Goal: Entertainment & Leisure: Consume media (video, audio)

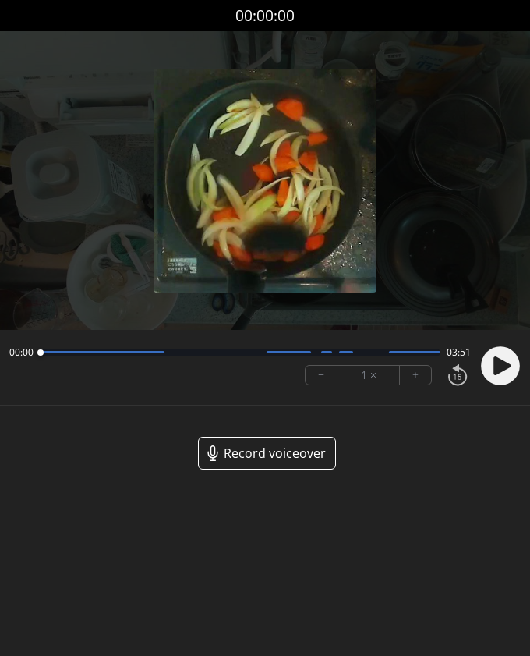
click at [502, 373] on circle at bounding box center [500, 365] width 39 height 39
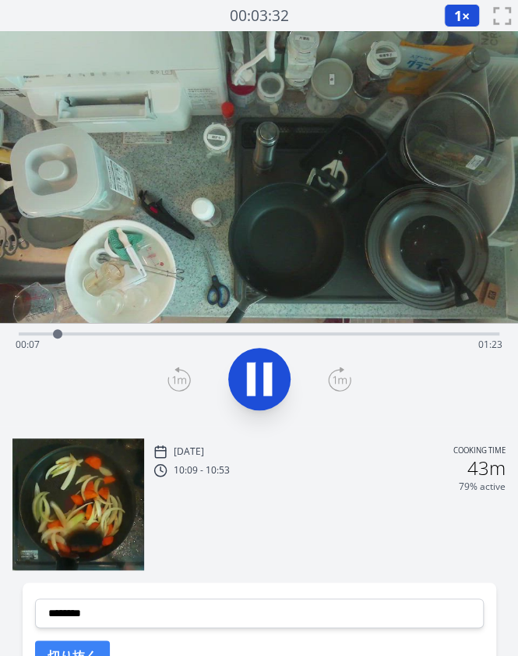
click at [258, 370] on icon at bounding box center [260, 379] width 44 height 44
click at [79, 331] on div "Time elapsed: 00:07 Time remaining: 01:23" at bounding box center [259, 332] width 481 height 19
click at [129, 328] on div "Time elapsed: 00:11 Time remaining: 01:19" at bounding box center [259, 332] width 481 height 19
click at [216, 328] on div "Time elapsed: 00:20 Time remaining: 01:10" at bounding box center [259, 332] width 481 height 19
click at [267, 334] on div "Time elapsed: 00:36 Time remaining: 00:53" at bounding box center [259, 344] width 487 height 25
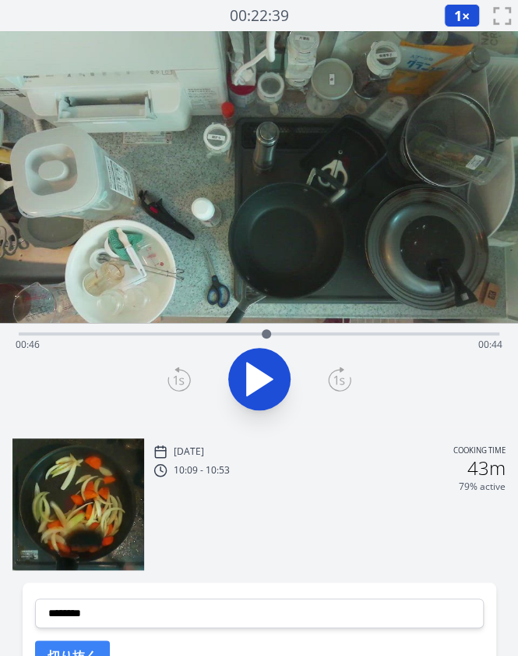
click at [311, 339] on div "Time elapsed: 00:46 Time remaining: 00:44" at bounding box center [259, 344] width 487 height 25
click at [349, 333] on div "Time elapsed: 00:54 Time remaining: 00:36" at bounding box center [259, 344] width 487 height 25
click at [376, 330] on div "Time elapsed: 01:01 Time remaining: 00:29" at bounding box center [259, 332] width 481 height 19
click at [335, 327] on div "Time elapsed: 01:06 Time remaining: 00:24" at bounding box center [259, 332] width 481 height 19
click at [356, 327] on div "Time elapsed: 00:59 Time remaining: 00:31" at bounding box center [259, 332] width 481 height 19
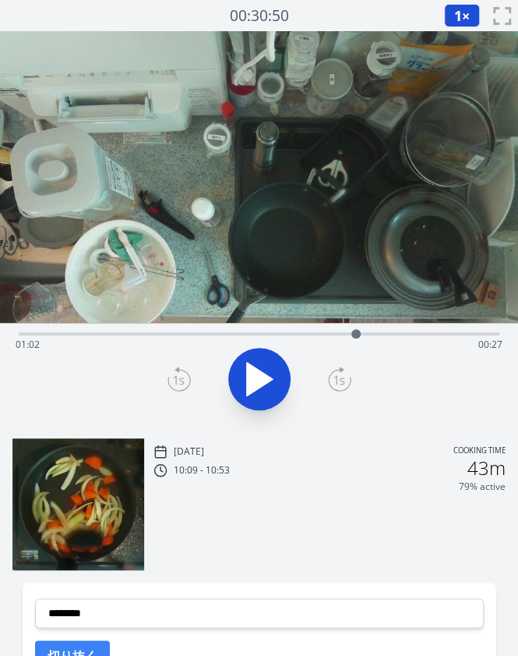
click at [310, 327] on div "Time elapsed: 01:02 Time remaining: 00:27" at bounding box center [259, 332] width 481 height 19
click at [327, 330] on div "Time elapsed: 00:54 Time remaining: 00:36" at bounding box center [259, 332] width 481 height 19
click at [343, 331] on div "Time elapsed: 00:57 Time remaining: 00:33" at bounding box center [259, 332] width 481 height 19
click at [347, 332] on div at bounding box center [342, 333] width 9 height 9
click at [332, 331] on div "Time elapsed: 01:01 Time remaining: 00:29" at bounding box center [259, 332] width 481 height 19
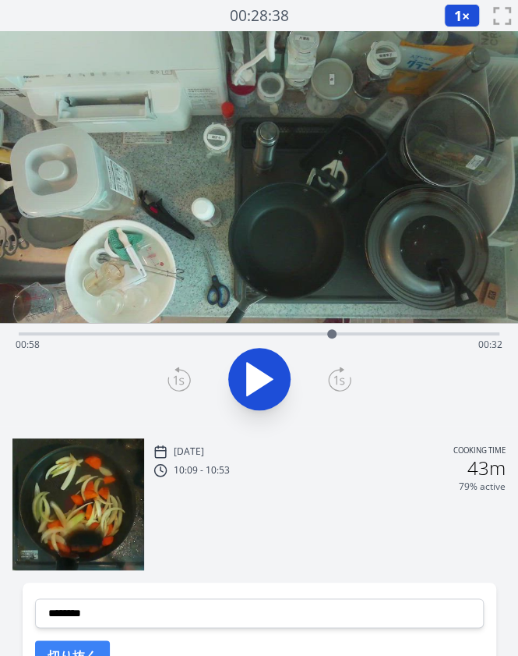
click at [341, 331] on div at bounding box center [331, 333] width 23 height 23
click at [350, 332] on div at bounding box center [341, 333] width 23 height 23
click at [343, 334] on div at bounding box center [349, 333] width 23 height 23
click at [261, 375] on icon at bounding box center [260, 379] width 26 height 33
click at [261, 375] on icon at bounding box center [260, 379] width 44 height 44
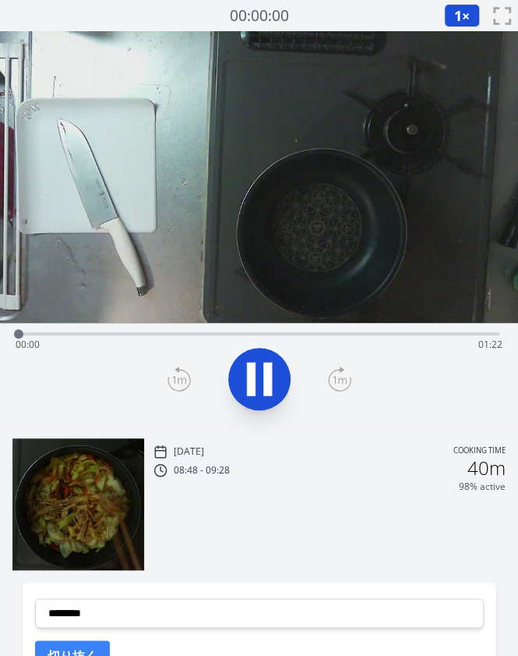
click at [317, 451] on div "[DATE] Cooking time" at bounding box center [330, 451] width 352 height 14
click at [51, 329] on div "Time elapsed: 00:01 Time remaining: 01:21" at bounding box center [259, 332] width 481 height 19
click at [262, 386] on icon at bounding box center [260, 379] width 44 height 44
click at [304, 495] on div "[DATE] Cooking time 08:48 - 09:28 40m 98% active" at bounding box center [330, 505] width 352 height 129
click at [266, 373] on icon at bounding box center [268, 380] width 9 height 34
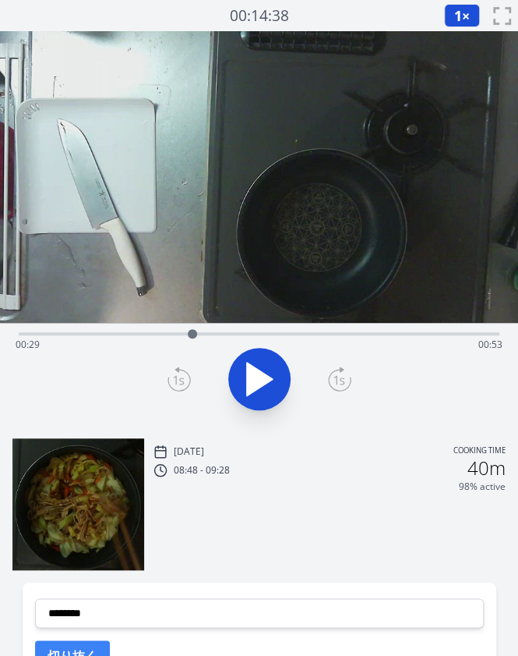
click at [416, 402] on div at bounding box center [259, 378] width 500 height 75
click at [323, 339] on div "Time elapsed: 00:29 Time remaining: 00:53" at bounding box center [259, 344] width 487 height 25
click at [260, 337] on div "Time elapsed: 00:51 Time remaining: 00:31" at bounding box center [259, 344] width 487 height 25
click at [168, 338] on div "Time elapsed: 00:41 Time remaining: 00:41" at bounding box center [259, 344] width 487 height 25
click at [357, 343] on div "Time elapsed: 00:25 Time remaining: 00:57" at bounding box center [259, 344] width 487 height 25
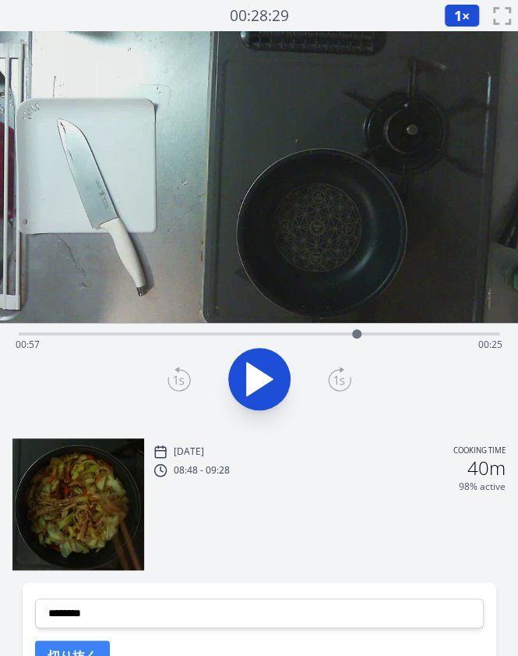
click at [275, 335] on div "Time elapsed: 00:57 Time remaining: 00:25" at bounding box center [259, 344] width 487 height 25
click at [221, 340] on div "Time elapsed: 00:43 Time remaining: 00:39" at bounding box center [259, 344] width 487 height 25
click at [323, 334] on div "Time elapsed: 00:34 Time remaining: 00:48" at bounding box center [259, 344] width 487 height 25
click at [286, 336] on div "Time elapsed: 00:51 Time remaining: 00:31" at bounding box center [259, 344] width 487 height 25
click at [261, 334] on div "Time elapsed: 00:45 Time remaining: 00:37" at bounding box center [259, 344] width 487 height 25
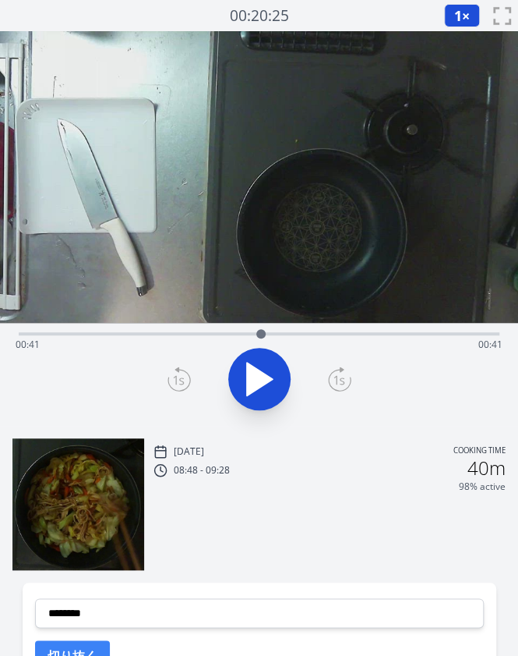
click at [119, 334] on div "Time elapsed: 00:41 Time remaining: 00:41" at bounding box center [259, 344] width 487 height 25
click at [126, 330] on div at bounding box center [118, 333] width 23 height 23
click at [136, 333] on div at bounding box center [126, 333] width 23 height 23
click at [156, 333] on div "Time elapsed: 00:20 Time remaining: 01:02" at bounding box center [259, 344] width 487 height 25
click at [175, 333] on div "Time elapsed: 00:23 Time remaining: 00:59" at bounding box center [259, 344] width 487 height 25
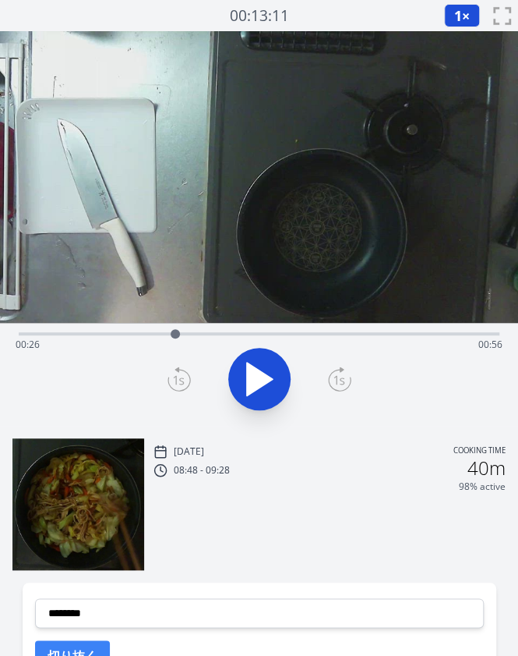
click at [203, 332] on div "Time elapsed: 00:26 Time remaining: 00:56" at bounding box center [259, 344] width 487 height 25
click at [191, 331] on div at bounding box center [202, 333] width 23 height 23
click at [181, 331] on div at bounding box center [190, 333] width 23 height 23
click at [387, 336] on div "Time elapsed: 00:27 Time remaining: 00:55" at bounding box center [259, 344] width 487 height 25
click at [364, 334] on div "Time elapsed: 01:02 Time remaining: 00:20" at bounding box center [259, 344] width 487 height 25
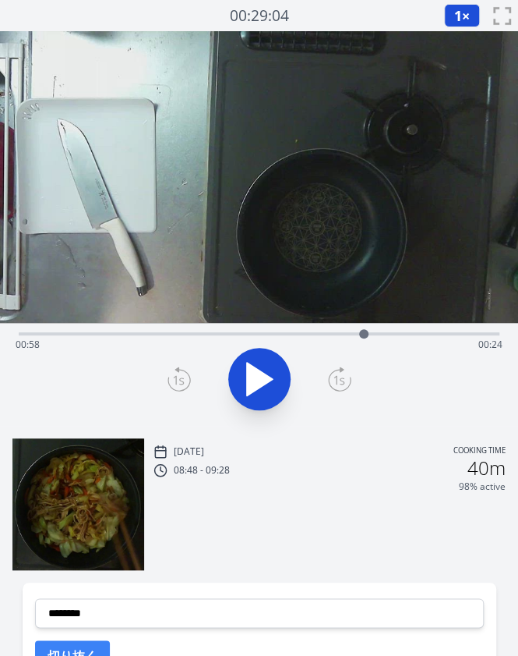
click at [341, 334] on div "Time elapsed: 00:58 Time remaining: 00:24" at bounding box center [259, 344] width 487 height 25
click at [299, 334] on div "Time elapsed: 00:55 Time remaining: 00:27" at bounding box center [259, 344] width 487 height 25
click at [250, 329] on div "Time elapsed: 00:47 Time remaining: 00:35" at bounding box center [259, 332] width 481 height 19
click at [215, 330] on div "Time elapsed: 00:39 Time remaining: 00:43" at bounding box center [259, 332] width 481 height 19
click at [225, 330] on div at bounding box center [214, 333] width 23 height 23
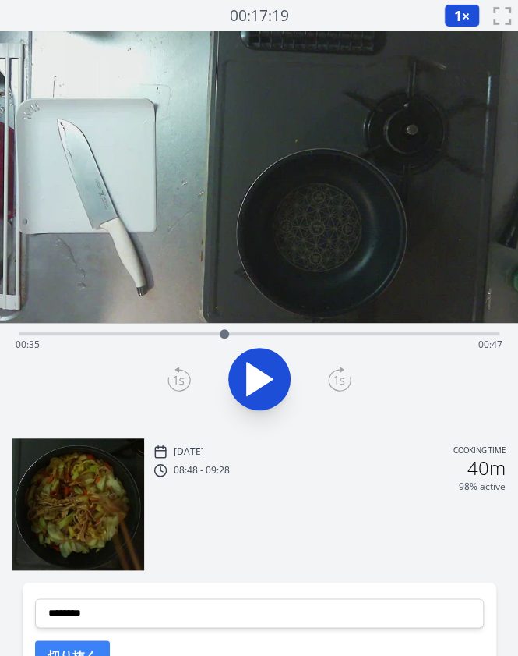
click at [218, 329] on div at bounding box center [224, 333] width 23 height 23
click at [221, 334] on div at bounding box center [217, 333] width 9 height 9
click at [206, 334] on div "Time elapsed: 00:34 Time remaining: 00:48" at bounding box center [259, 344] width 487 height 25
click at [214, 334] on div at bounding box center [205, 333] width 23 height 23
